Goal: Task Accomplishment & Management: Manage account settings

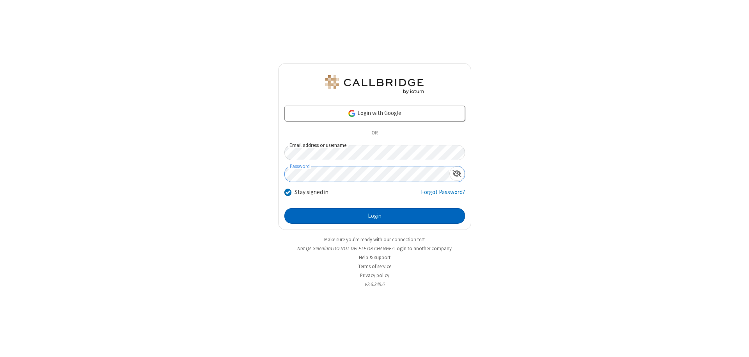
click at [375, 216] on button "Login" at bounding box center [374, 216] width 181 height 16
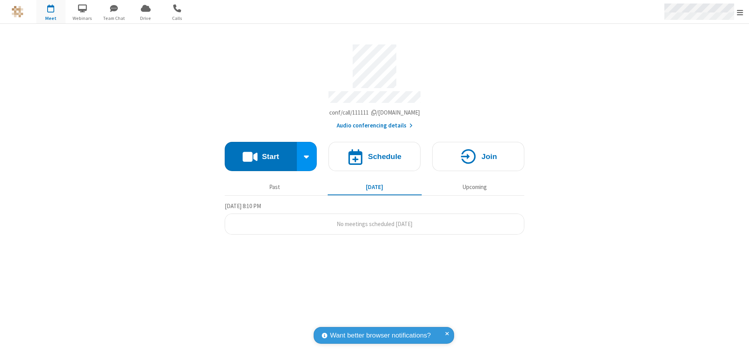
click at [740, 12] on span "Open menu" at bounding box center [740, 13] width 6 height 8
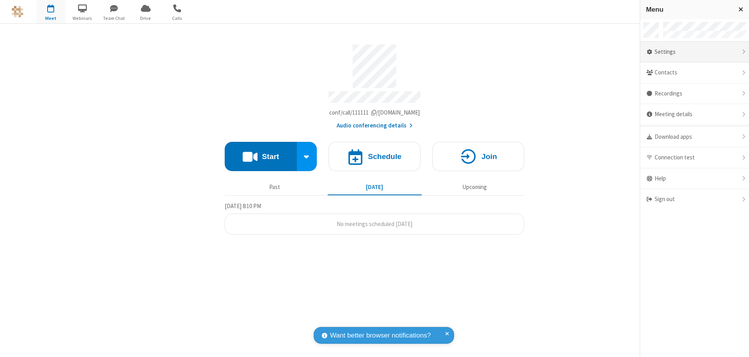
click at [695, 52] on div "Settings" at bounding box center [694, 52] width 109 height 21
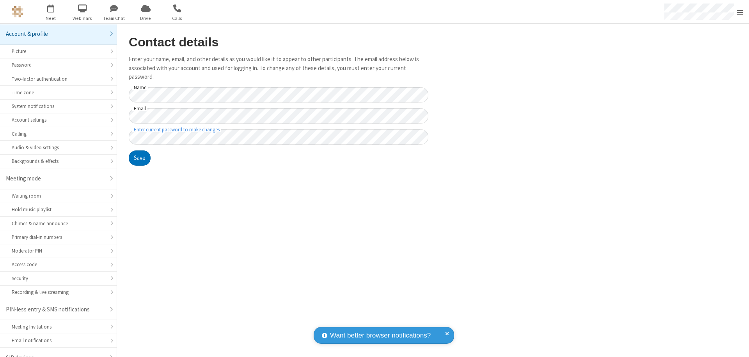
scroll to position [11, 0]
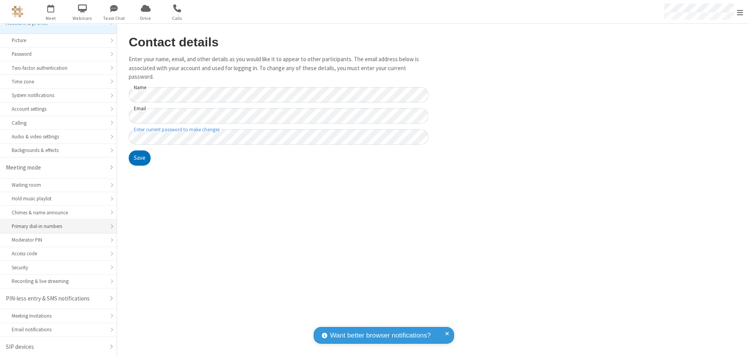
click at [55, 227] on div "Primary dial-in numbers" at bounding box center [58, 226] width 93 height 7
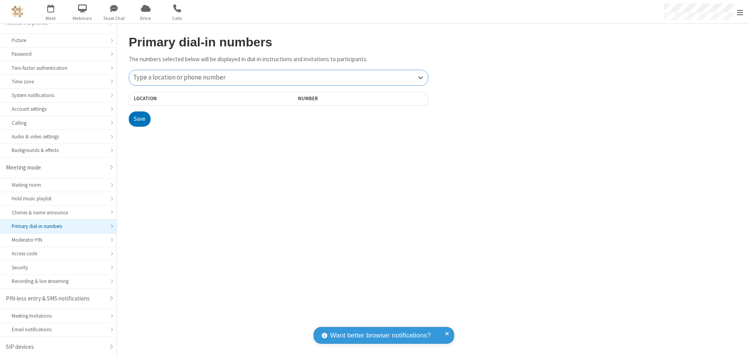
click at [279, 78] on div "Type a location or phone number" at bounding box center [278, 77] width 299 height 15
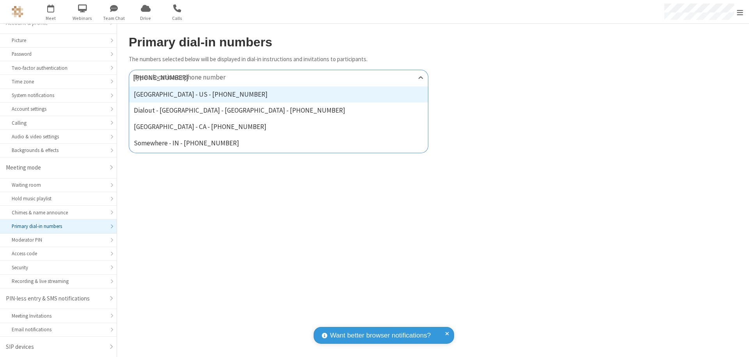
type input "[PHONE_NUMBER]"
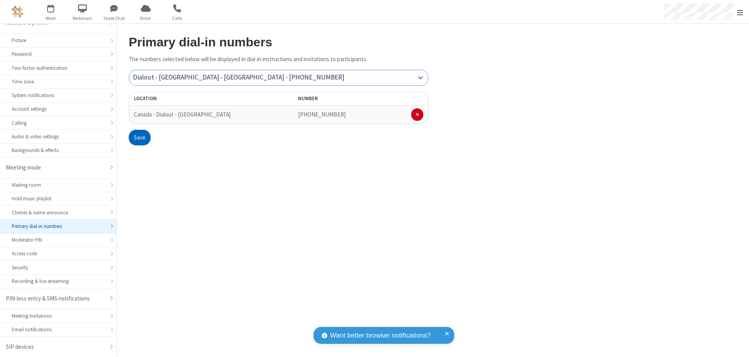
click at [139, 138] on button "Save" at bounding box center [140, 138] width 22 height 16
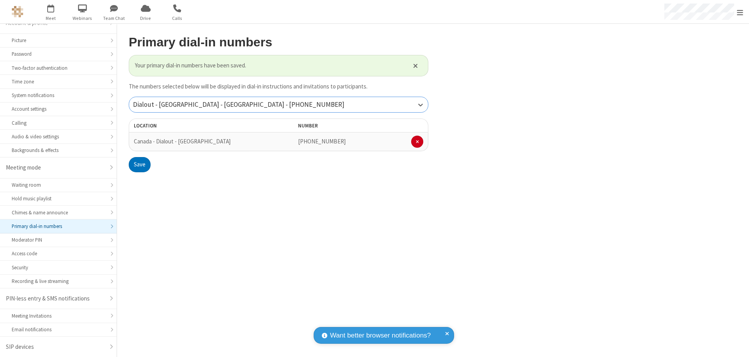
click at [279, 105] on div "Dialout - [GEOGRAPHIC_DATA] - [GEOGRAPHIC_DATA] - [PHONE_NUMBER]" at bounding box center [278, 104] width 299 height 15
type input "[PHONE_NUMBER]"
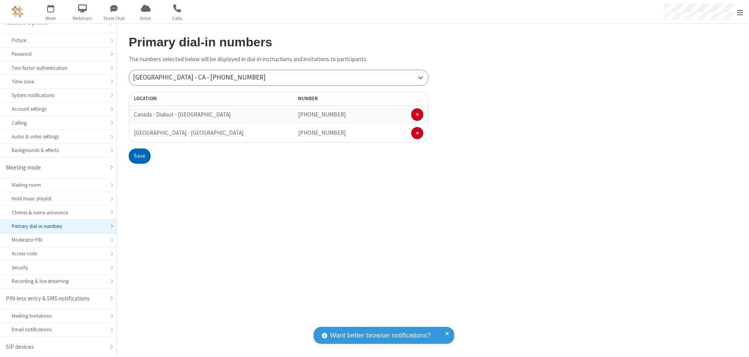
click at [139, 156] on button "Save" at bounding box center [140, 157] width 22 height 16
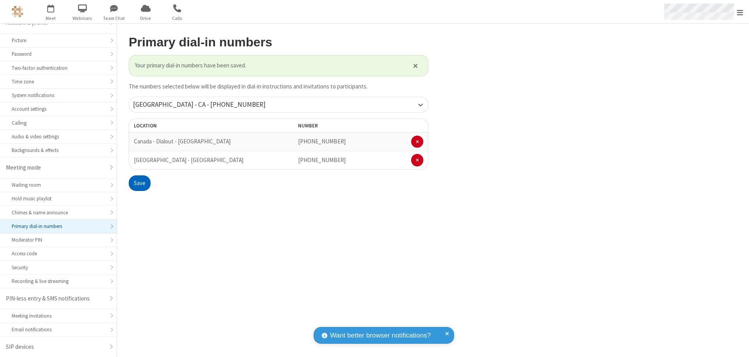
click at [740, 12] on span "Open menu" at bounding box center [740, 13] width 6 height 8
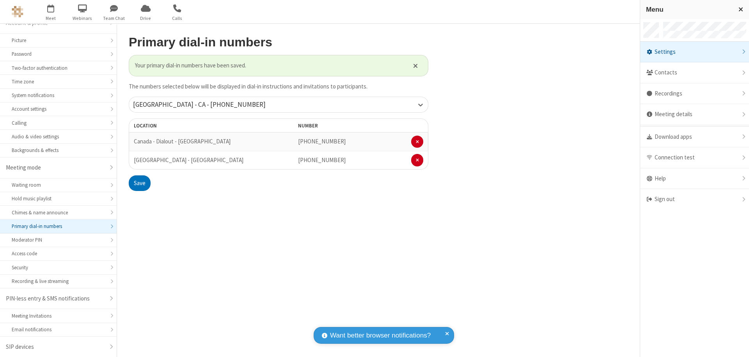
click at [695, 52] on div "Settings" at bounding box center [694, 52] width 109 height 21
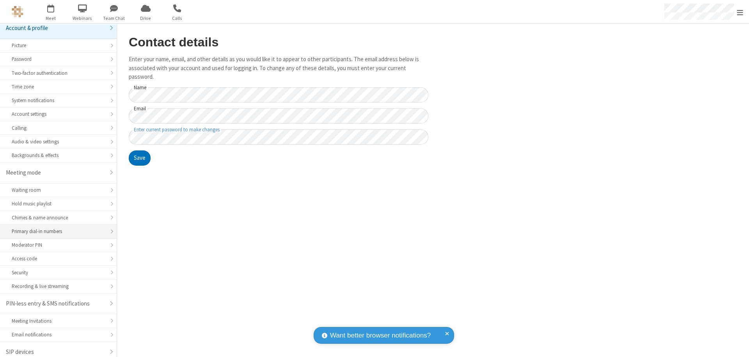
click at [55, 228] on div "Primary dial-in numbers" at bounding box center [58, 231] width 93 height 7
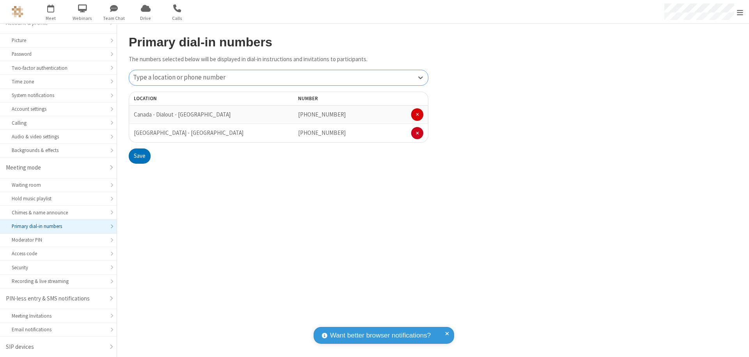
click at [417, 115] on span at bounding box center [417, 114] width 3 height 5
click at [139, 138] on button "Save" at bounding box center [140, 138] width 22 height 16
